Goal: Task Accomplishment & Management: Complete application form

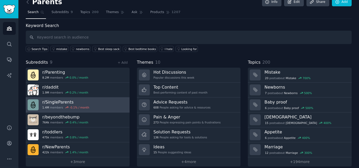
scroll to position [13, 0]
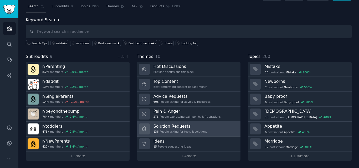
click at [165, 125] on h3 "Solution Requests" at bounding box center [180, 127] width 54 height 6
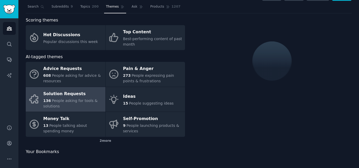
scroll to position [13, 0]
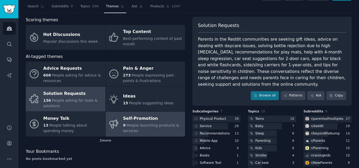
click at [152, 114] on link "Self-Promotion 9 People launching products & services" at bounding box center [146, 124] width 80 height 25
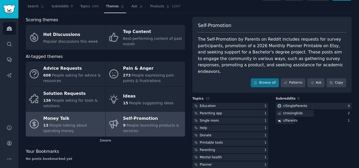
click at [72, 126] on span "People talking about spending money" at bounding box center [65, 128] width 44 height 10
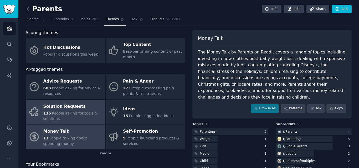
click at [82, 102] on link "Solution Requests 136 People asking for tools & solutions" at bounding box center [66, 112] width 80 height 25
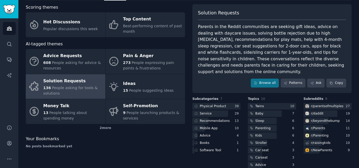
scroll to position [26, 0]
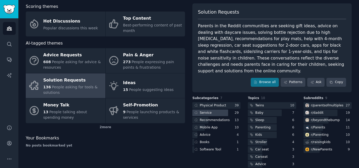
click at [207, 111] on div "Service" at bounding box center [206, 113] width 12 height 5
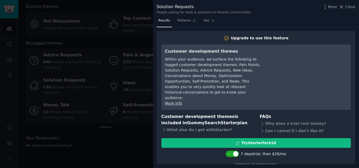
click at [141, 5] on div at bounding box center [179, 84] width 359 height 168
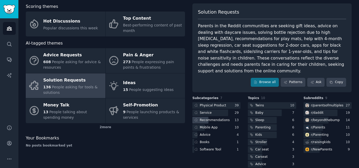
click at [211, 118] on div "Recommendations" at bounding box center [215, 120] width 30 height 5
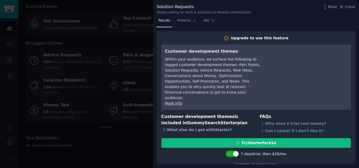
click at [167, 127] on div "What else do I get with Starter ?" at bounding box center [206, 130] width 91 height 7
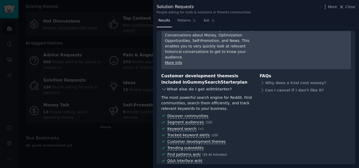
scroll to position [44, 0]
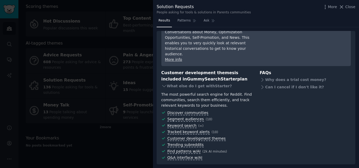
click at [134, 117] on div at bounding box center [179, 84] width 359 height 168
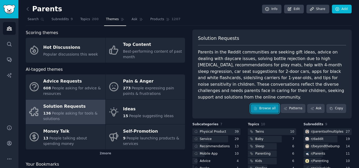
click at [270, 104] on link "Browse all" at bounding box center [264, 108] width 28 height 9
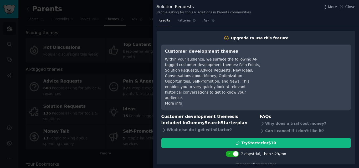
click at [135, 39] on div at bounding box center [179, 84] width 359 height 168
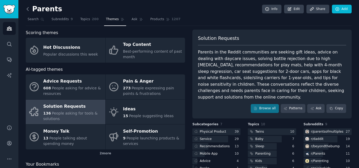
click at [28, 6] on icon at bounding box center [28, 9] width 6 height 6
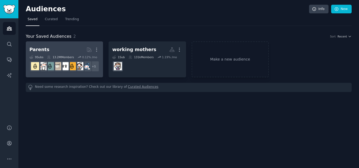
click at [66, 44] on link "Parents More 9 Sub s 13.2M Members 0.12 % /mo r/parentsofmultiples + 1" at bounding box center [64, 59] width 77 height 36
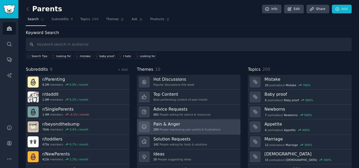
scroll to position [13, 0]
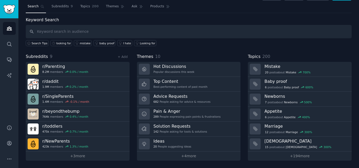
click at [183, 163] on div "Parents Info Edit Share Add Search Subreddits 9 Topics 200 Themes Ask Products …" at bounding box center [188, 77] width 340 height 181
click at [180, 159] on link "+ 4 more" at bounding box center [189, 156] width 104 height 9
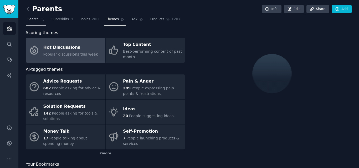
click at [30, 17] on link "Search" at bounding box center [36, 20] width 20 height 11
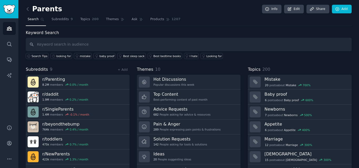
click at [93, 46] on input "text" at bounding box center [189, 44] width 326 height 13
type input "missing out"
click at [91, 44] on input "text" at bounding box center [189, 44] width 326 height 13
type input "is there a"
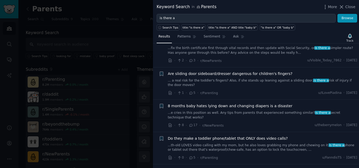
scroll to position [255, 0]
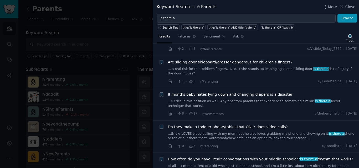
click at [93, 28] on div at bounding box center [179, 84] width 359 height 168
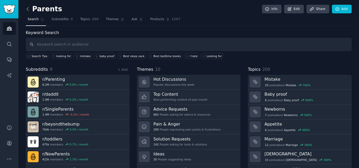
click at [28, 11] on icon at bounding box center [28, 9] width 6 height 6
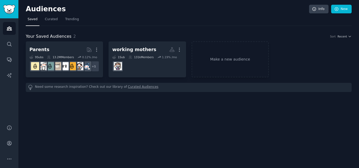
click at [253, 41] on div "Your Saved Audiences 2 Sort Recent Parents More 9 Sub s 13.2M Members 0.12 % /m…" at bounding box center [189, 62] width 326 height 59
click at [237, 60] on link "Make a new audience" at bounding box center [229, 59] width 77 height 36
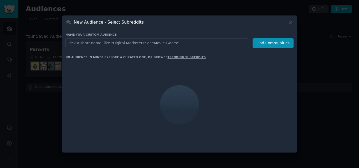
type input "n"
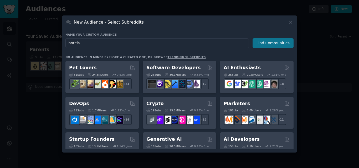
type input "hotels"
click at [270, 43] on button "Find Communities" at bounding box center [272, 43] width 41 height 10
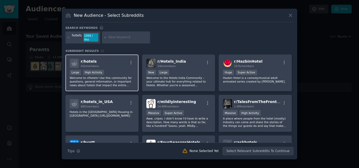
click at [116, 62] on div "r/ hotels 41k members" at bounding box center [102, 63] width 65 height 9
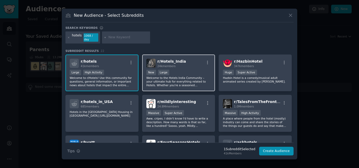
click at [178, 59] on span "r/ Hotels_India" at bounding box center [171, 61] width 29 height 4
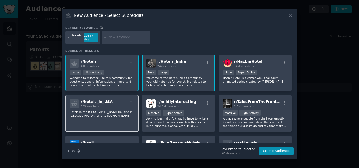
click at [120, 102] on div "r/ hotels_in_USA 685 members" at bounding box center [102, 103] width 65 height 9
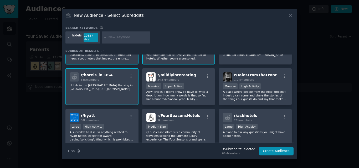
scroll to position [39, 0]
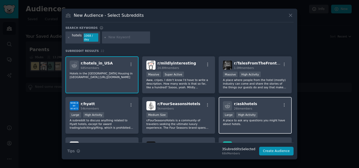
click at [273, 112] on div "Large High Activity" at bounding box center [255, 115] width 65 height 7
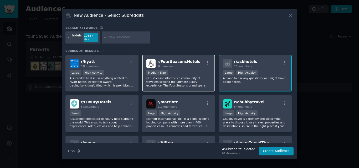
scroll to position [83, 0]
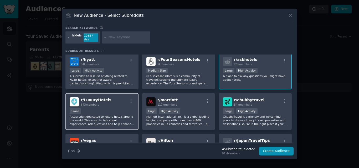
click at [114, 108] on div "Small" at bounding box center [102, 111] width 65 height 7
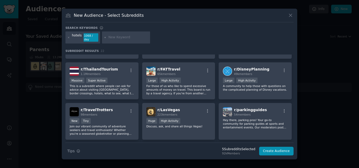
scroll to position [198, 0]
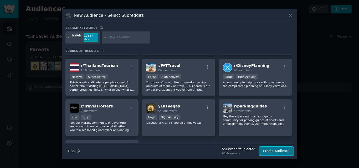
click at [280, 151] on button "Create Audience" at bounding box center [276, 151] width 35 height 9
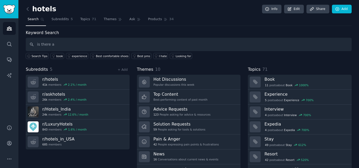
type input "is there a"
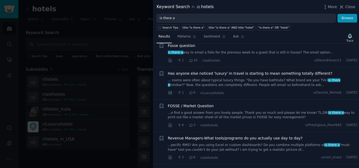
scroll to position [177, 0]
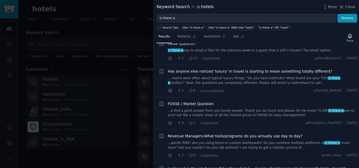
click at [120, 158] on div at bounding box center [179, 84] width 359 height 168
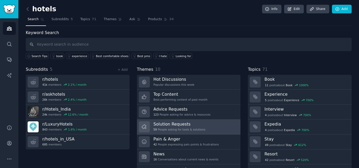
click at [183, 126] on h3 "Solution Requests" at bounding box center [179, 125] width 52 height 6
